Goal: Download file/media

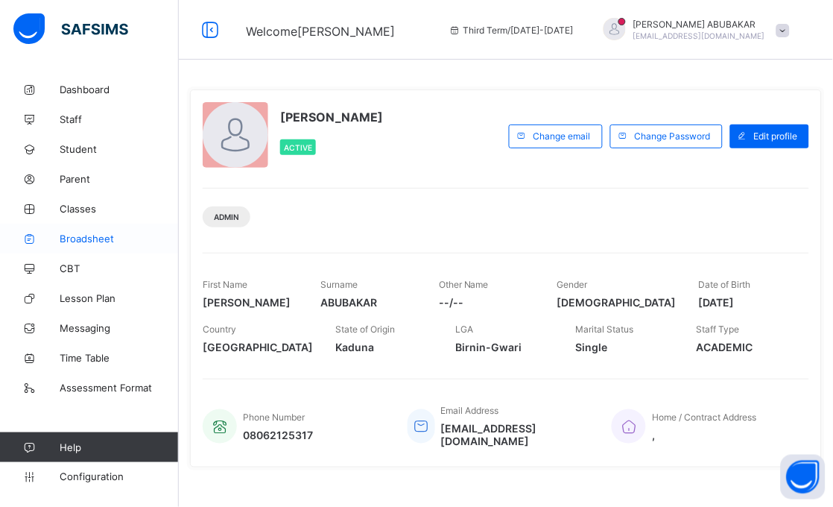
click at [75, 241] on span "Broadsheet" at bounding box center [119, 238] width 119 height 12
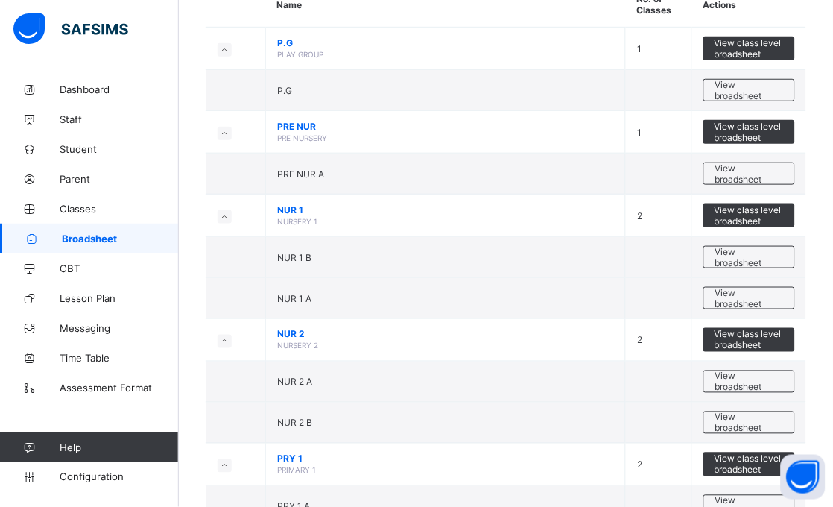
scroll to position [210, 0]
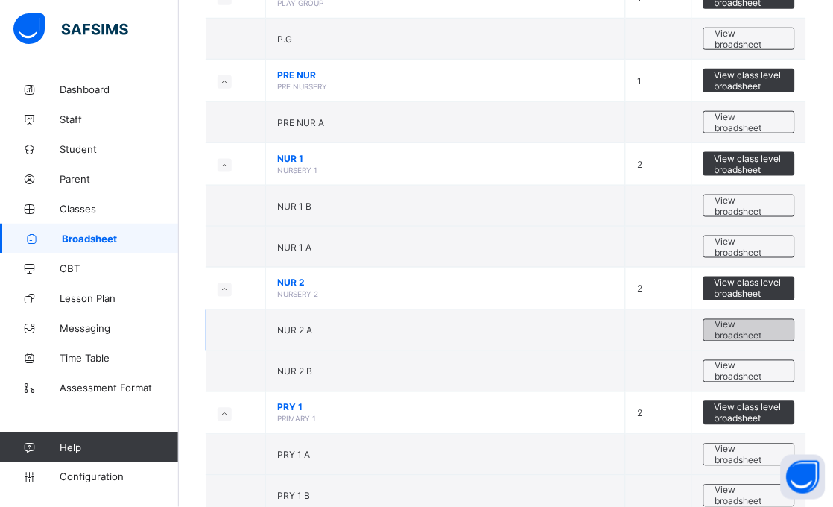
click at [743, 333] on span "View broadsheet" at bounding box center [749, 330] width 68 height 22
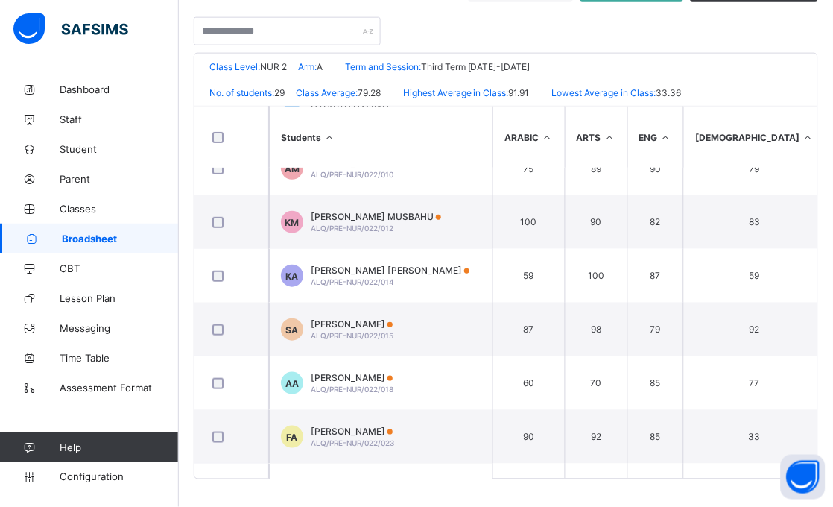
scroll to position [1049, 0]
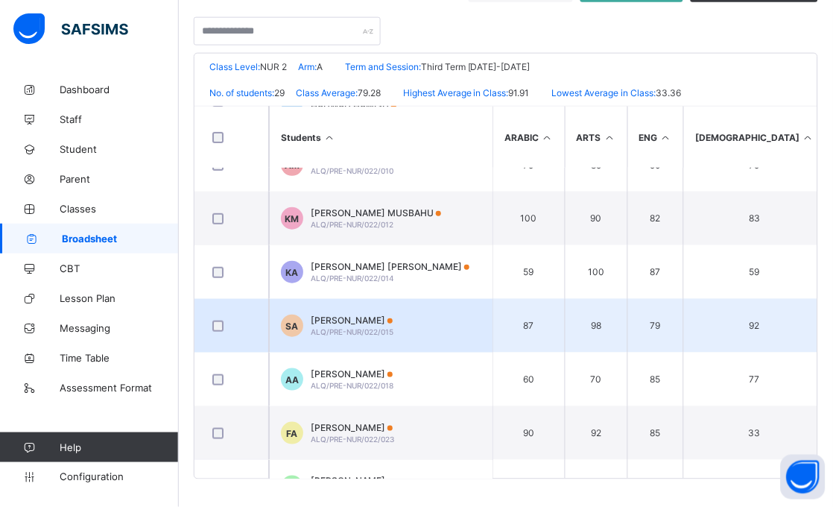
click at [212, 329] on div at bounding box center [231, 325] width 51 height 31
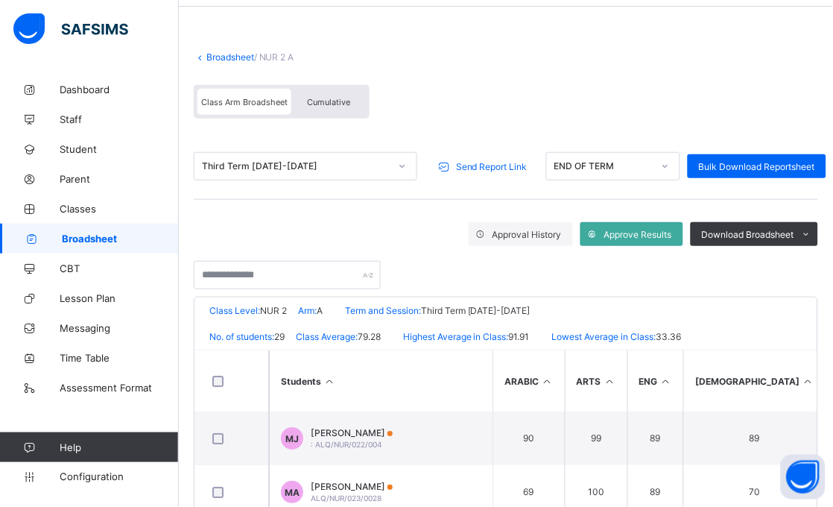
scroll to position [48, 0]
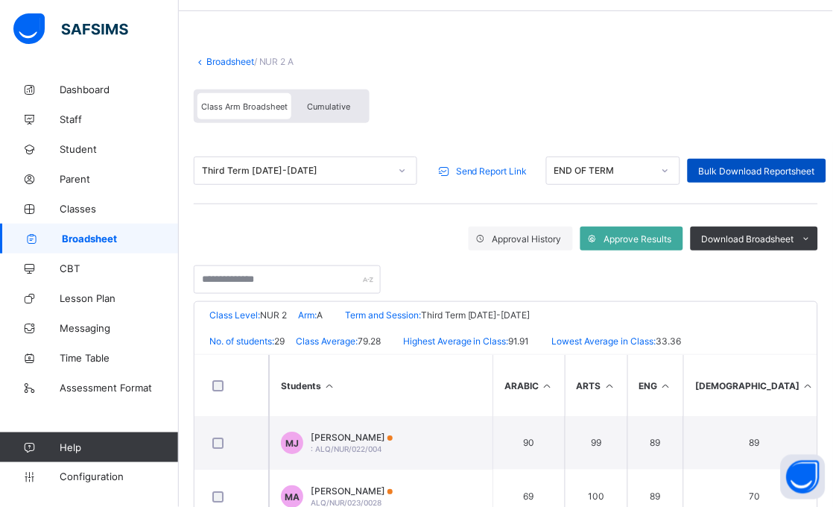
click at [792, 174] on span "Bulk Download Reportsheet" at bounding box center [757, 170] width 116 height 11
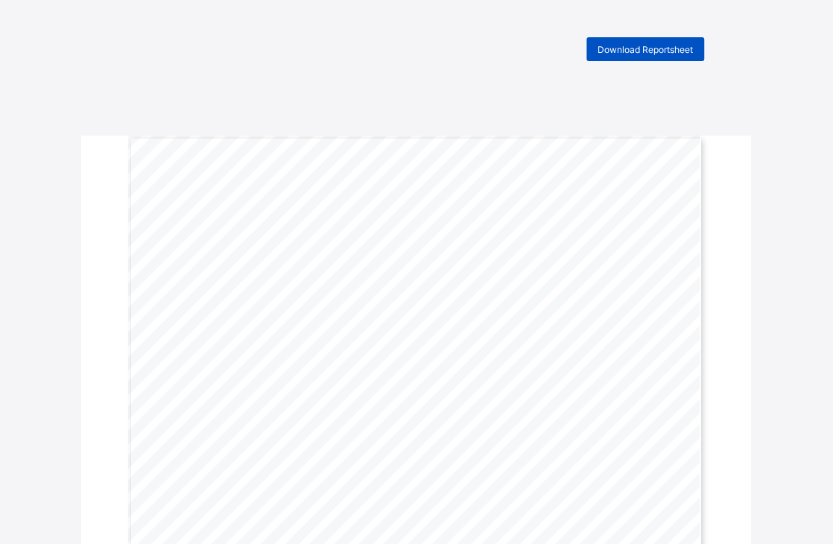
click at [633, 47] on span "Download Reportsheet" at bounding box center [645, 49] width 95 height 11
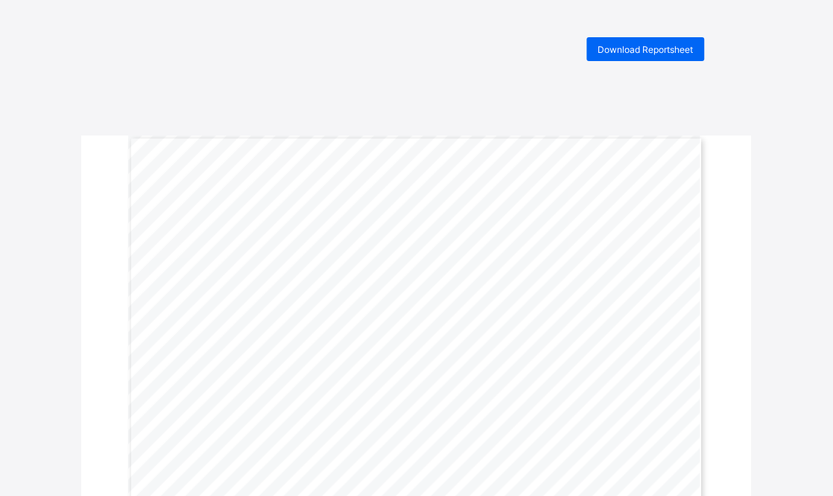
drag, startPoint x: 639, startPoint y: 183, endPoint x: 669, endPoint y: 83, distance: 104.9
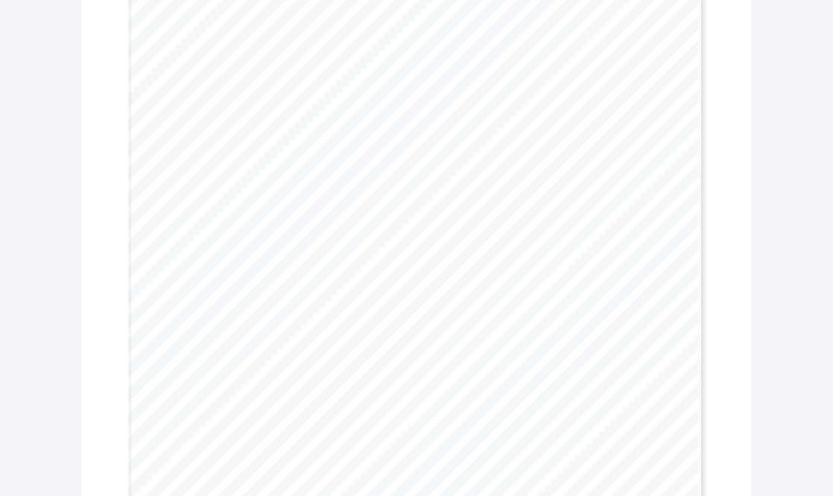
drag, startPoint x: 107, startPoint y: 136, endPoint x: 70, endPoint y: 84, distance: 63.7
